Goal: Navigation & Orientation: Go to known website

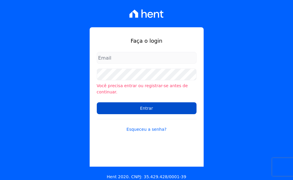
type input "[EMAIL_ADDRESS][DOMAIN_NAME]"
click at [140, 102] on input "Entrar" at bounding box center [147, 108] width 100 height 12
